Goal: Register for event/course

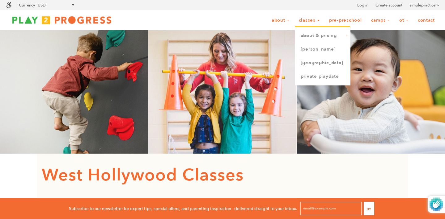
click at [313, 21] on link "Classes" at bounding box center [309, 21] width 29 height 12
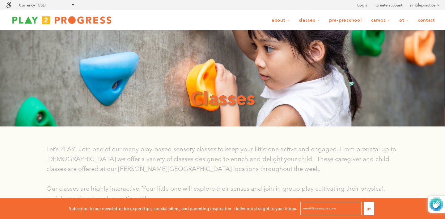
scroll to position [0, 0]
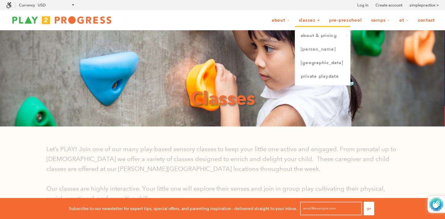
click at [313, 22] on link "Classes" at bounding box center [309, 21] width 29 height 12
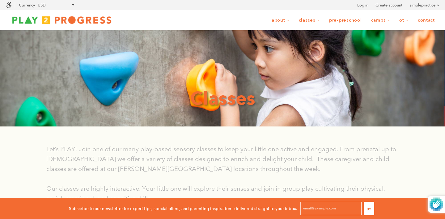
scroll to position [0, 0]
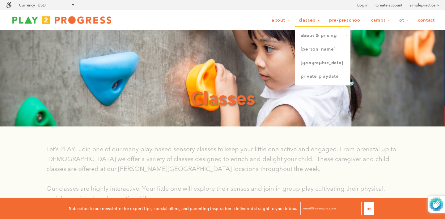
click at [313, 22] on link "Classes" at bounding box center [309, 21] width 29 height 12
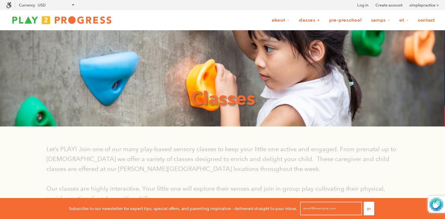
scroll to position [0, 0]
click at [314, 21] on link "Classes" at bounding box center [309, 21] width 29 height 12
click at [304, 20] on link "Classes" at bounding box center [309, 21] width 29 height 12
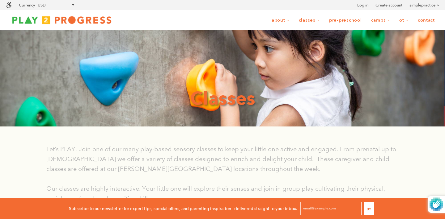
click at [304, 20] on link "Classes" at bounding box center [309, 21] width 29 height 12
